Goal: Task Accomplishment & Management: Use online tool/utility

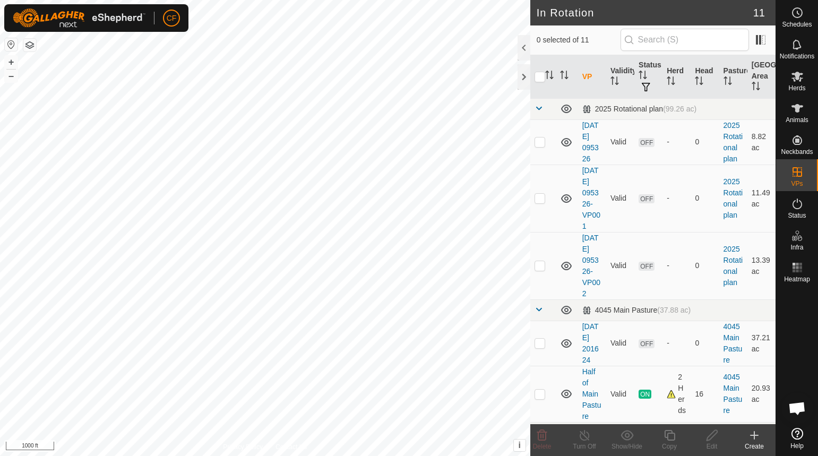
scroll to position [466, 0]
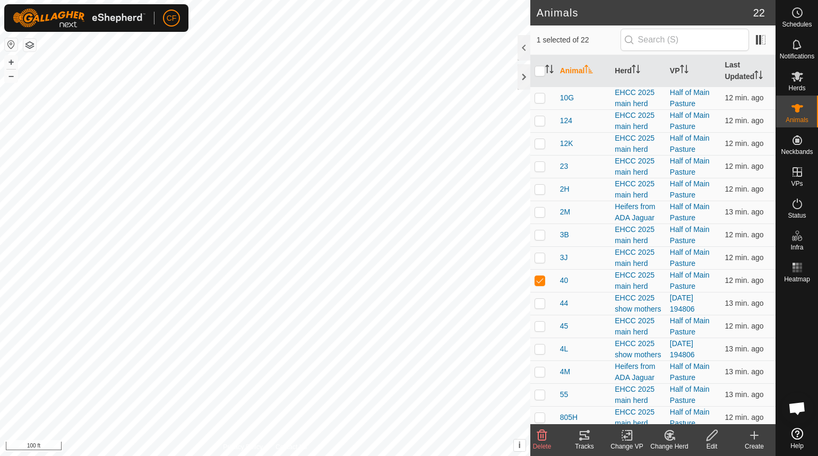
click at [593, 434] on tracks-svg-icon at bounding box center [585, 435] width 42 height 13
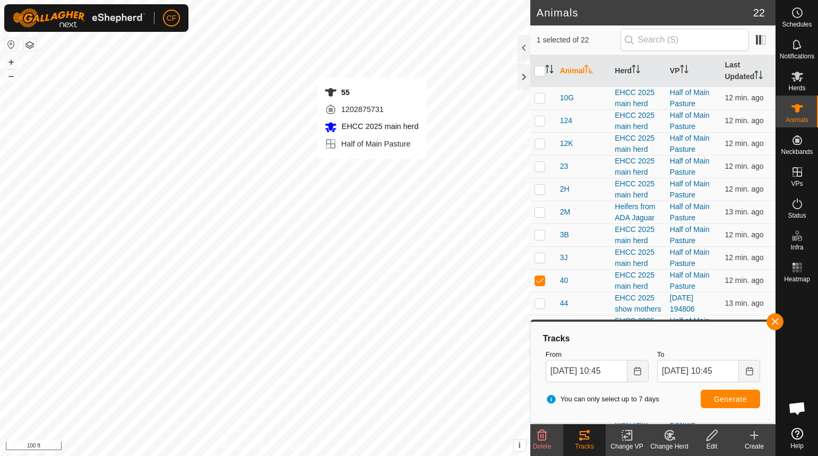
checkbox input "false"
checkbox input "true"
click at [774, 319] on button "button" at bounding box center [775, 321] width 17 height 17
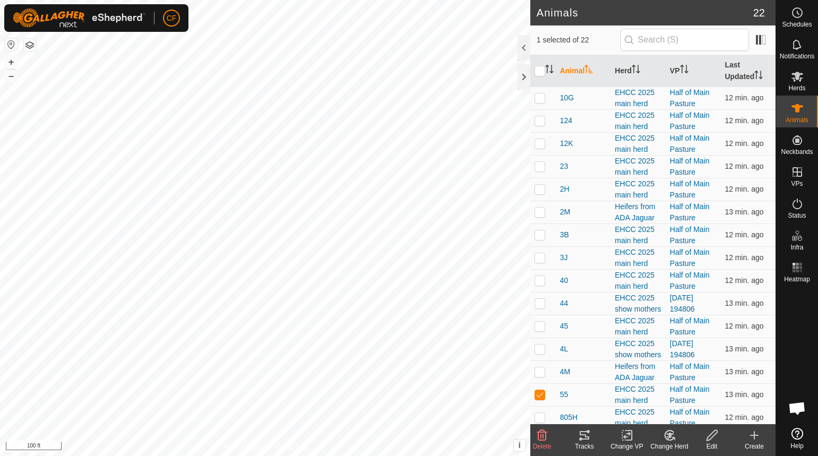
click at [580, 437] on icon at bounding box center [584, 435] width 13 height 13
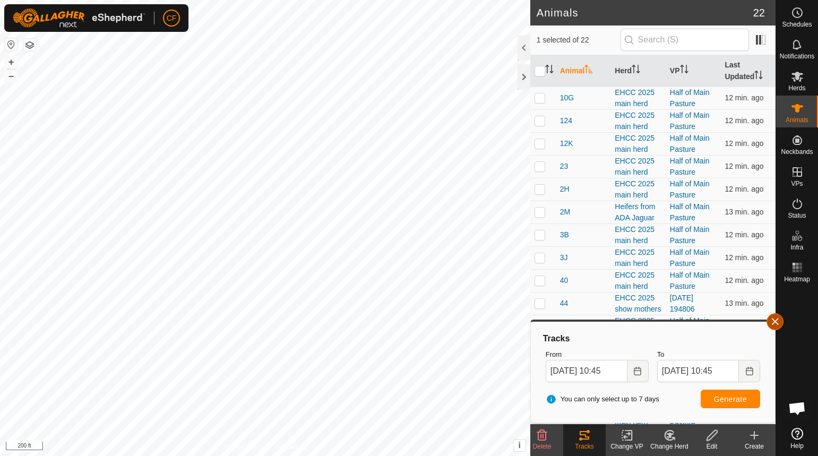
click at [778, 320] on button "button" at bounding box center [775, 321] width 17 height 17
